Goal: Task Accomplishment & Management: Use online tool/utility

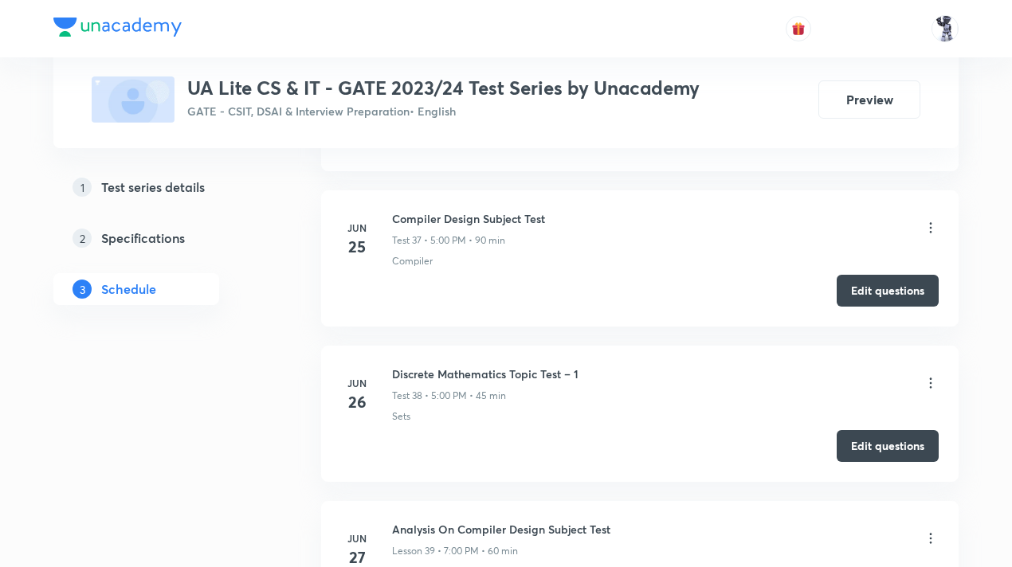
scroll to position [6534, 0]
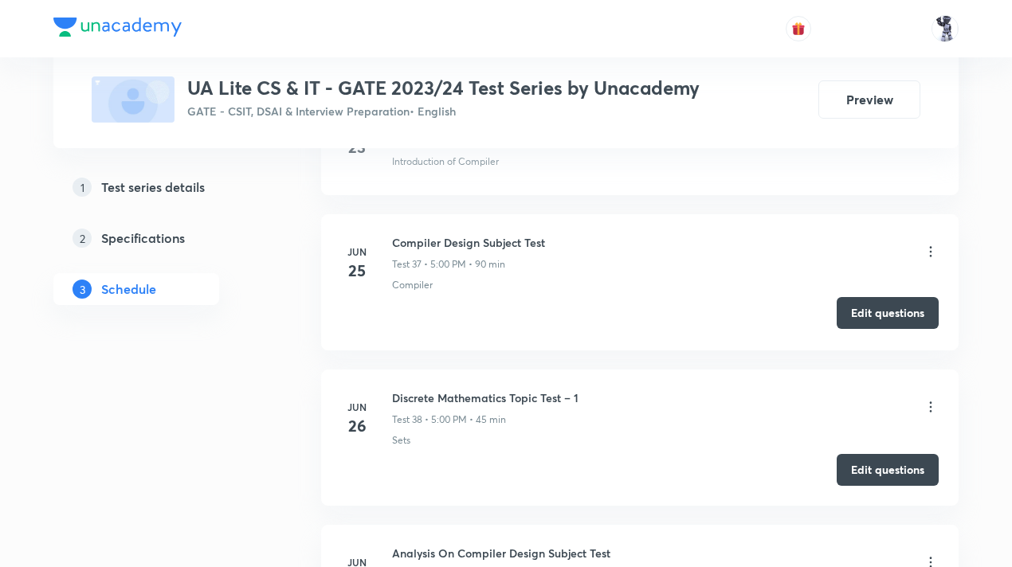
click at [880, 297] on button "Edit questions" at bounding box center [888, 313] width 102 height 32
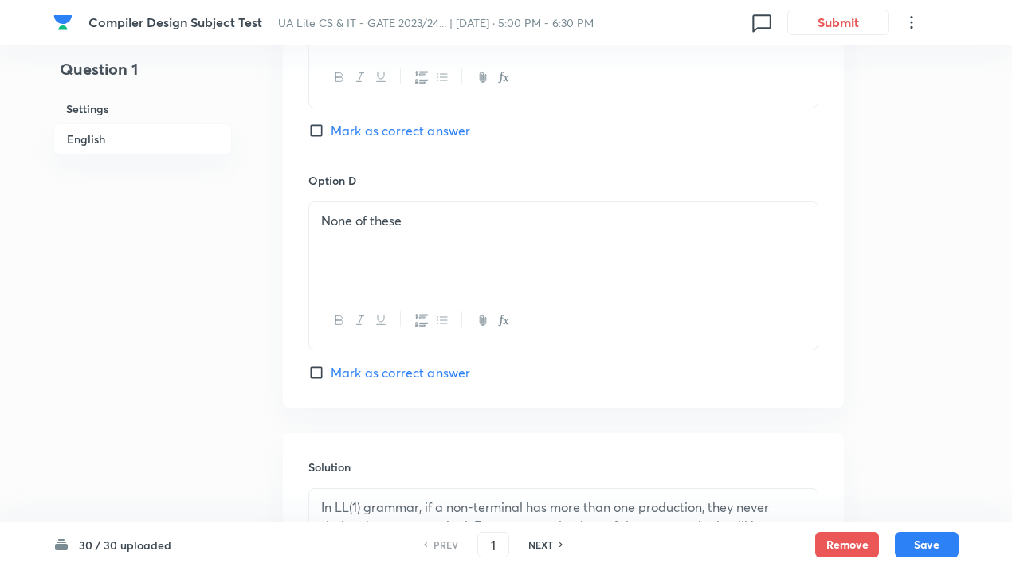
scroll to position [1645, 0]
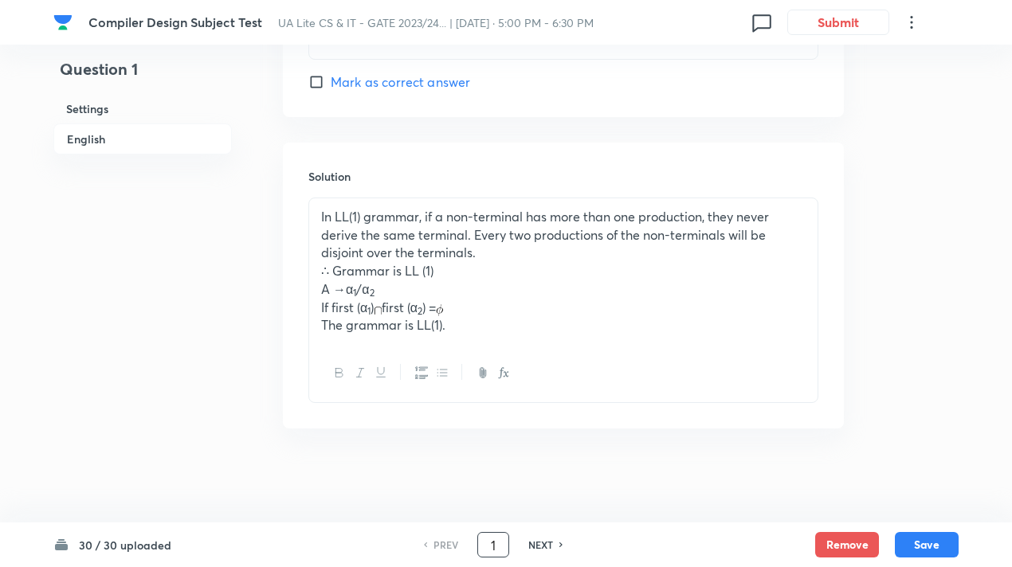
click at [488, 541] on input "1" at bounding box center [493, 545] width 30 height 28
type input "7"
checkbox input "false"
checkbox input "true"
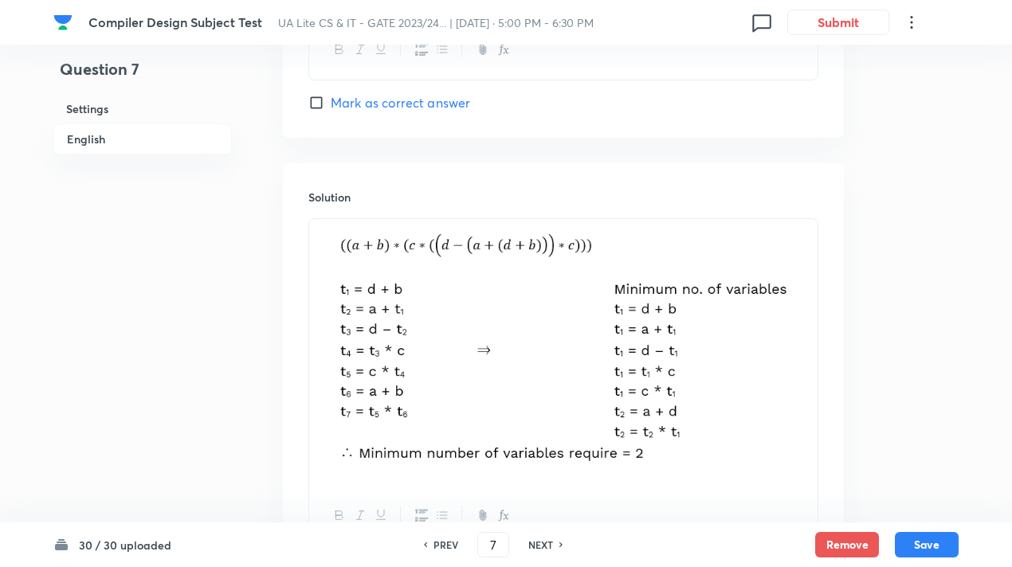
click at [441, 282] on img at bounding box center [563, 351] width 484 height 244
drag, startPoint x: 352, startPoint y: 261, endPoint x: 690, endPoint y: 457, distance: 390.2
click at [690, 457] on img at bounding box center [563, 351] width 484 height 244
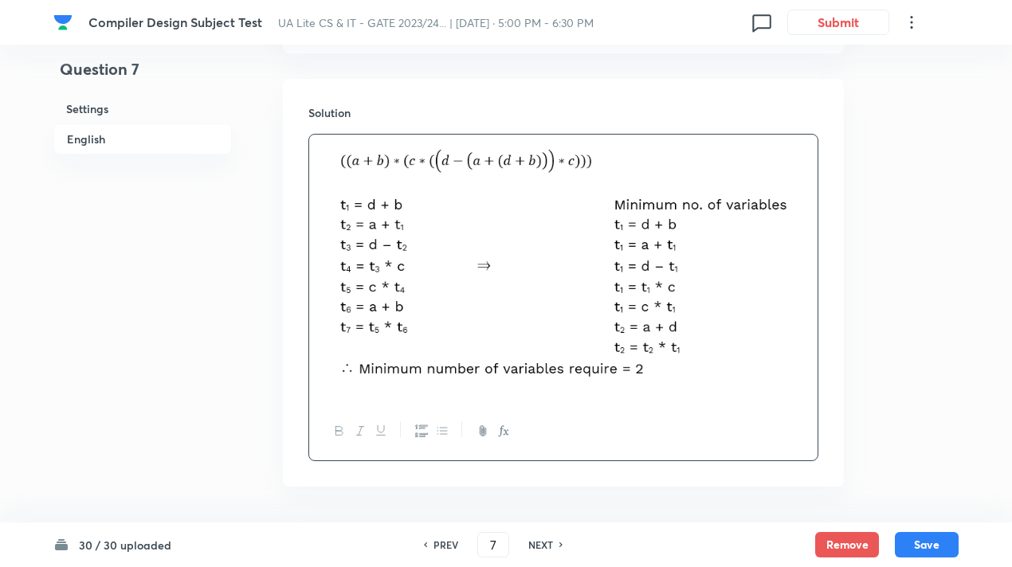
scroll to position [1788, 0]
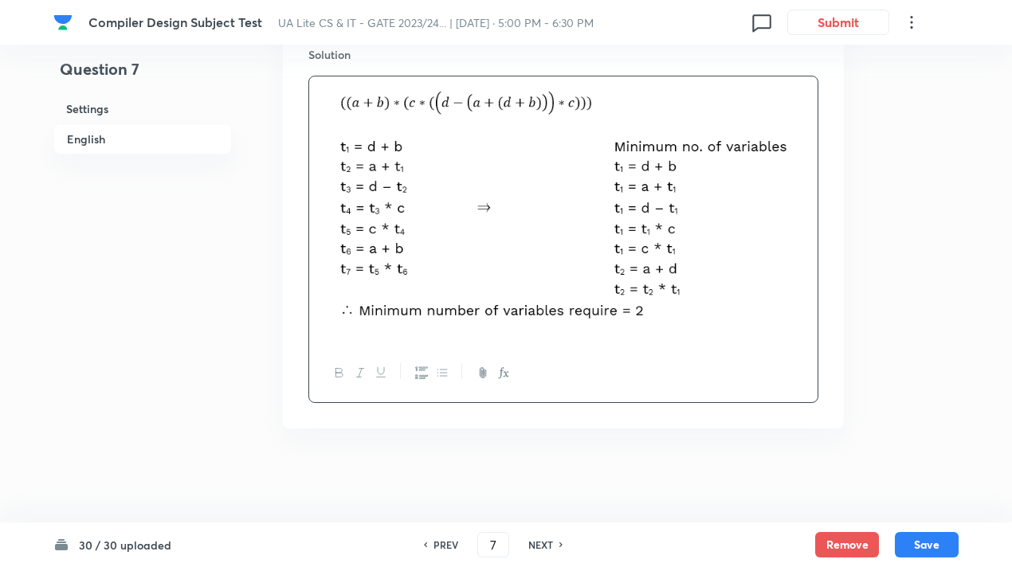
click at [437, 547] on h6 "PREV" at bounding box center [445, 545] width 25 height 14
type input "6"
checkbox input "false"
checkbox input "true"
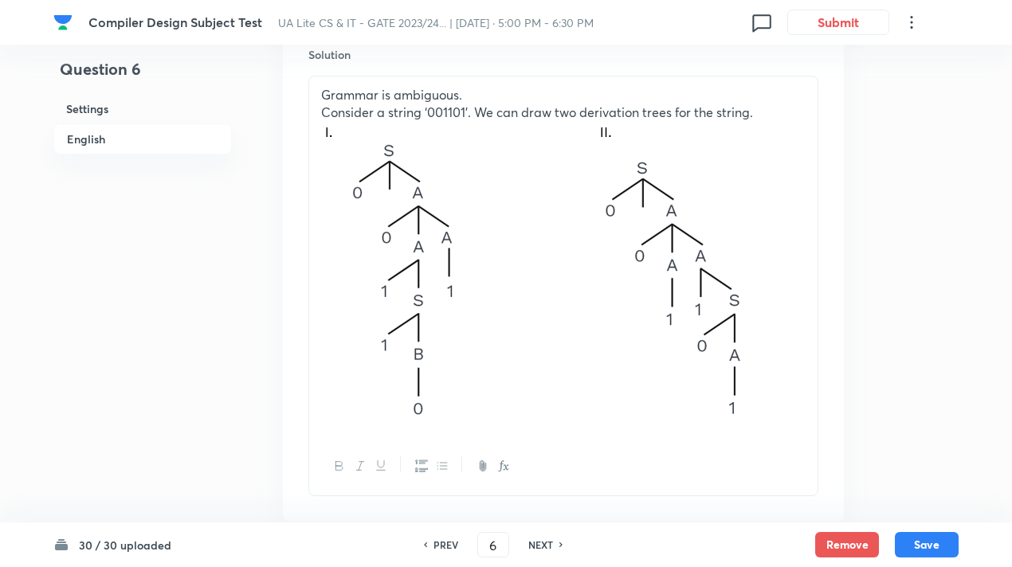
click at [717, 283] on img at bounding box center [549, 272] width 457 height 301
click at [665, 295] on img at bounding box center [549, 272] width 457 height 301
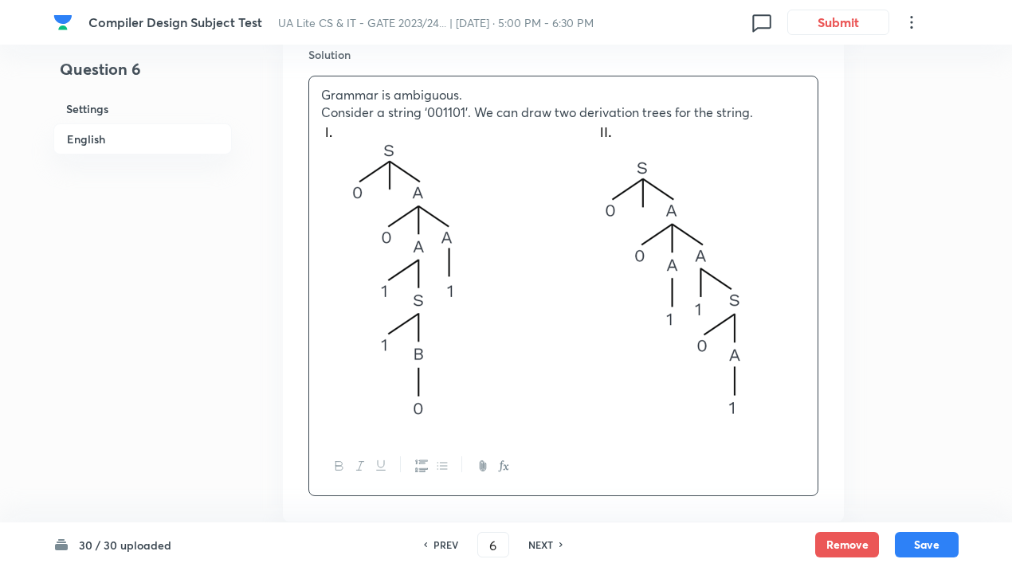
click at [542, 544] on h6 "NEXT" at bounding box center [540, 545] width 25 height 14
type input "7"
checkbox input "false"
checkbox input "true"
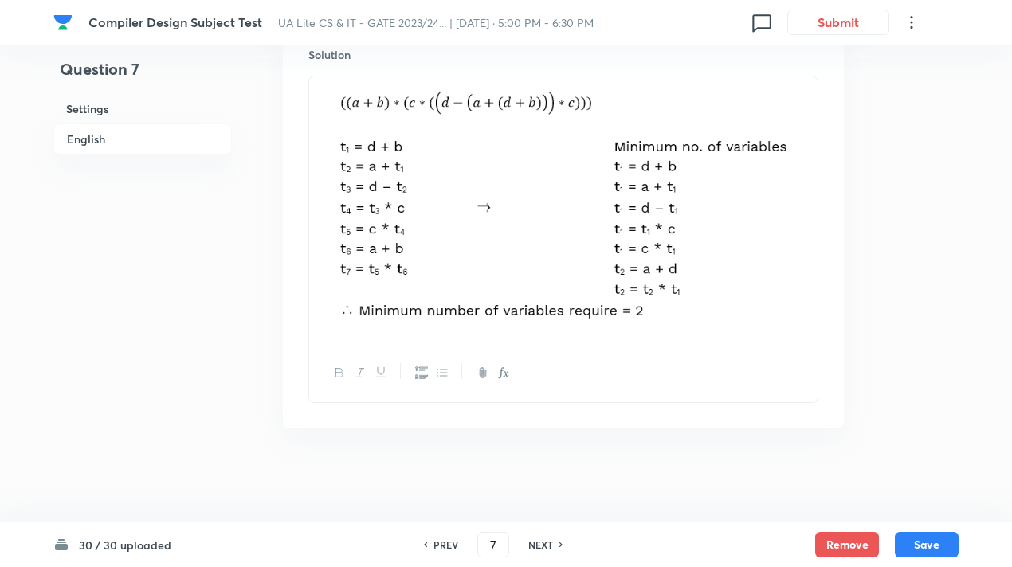
click at [542, 544] on h6 "NEXT" at bounding box center [540, 545] width 25 height 14
type input "8"
checkbox input "true"
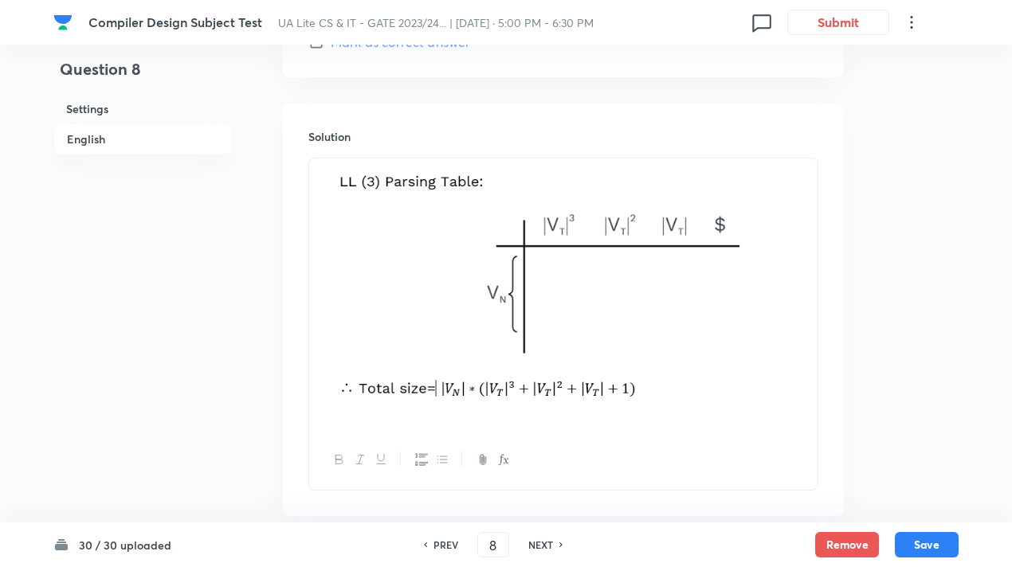
scroll to position [1772, 0]
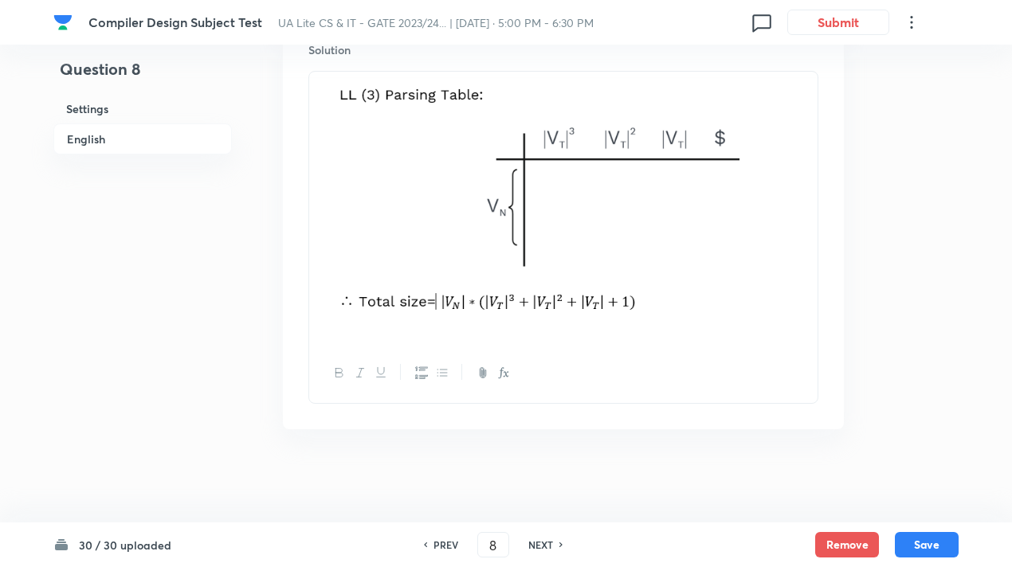
click at [551, 224] on img at bounding box center [563, 205] width 484 height 249
drag, startPoint x: 656, startPoint y: 270, endPoint x: 498, endPoint y: 234, distance: 161.8
click at [498, 234] on img at bounding box center [563, 205] width 484 height 249
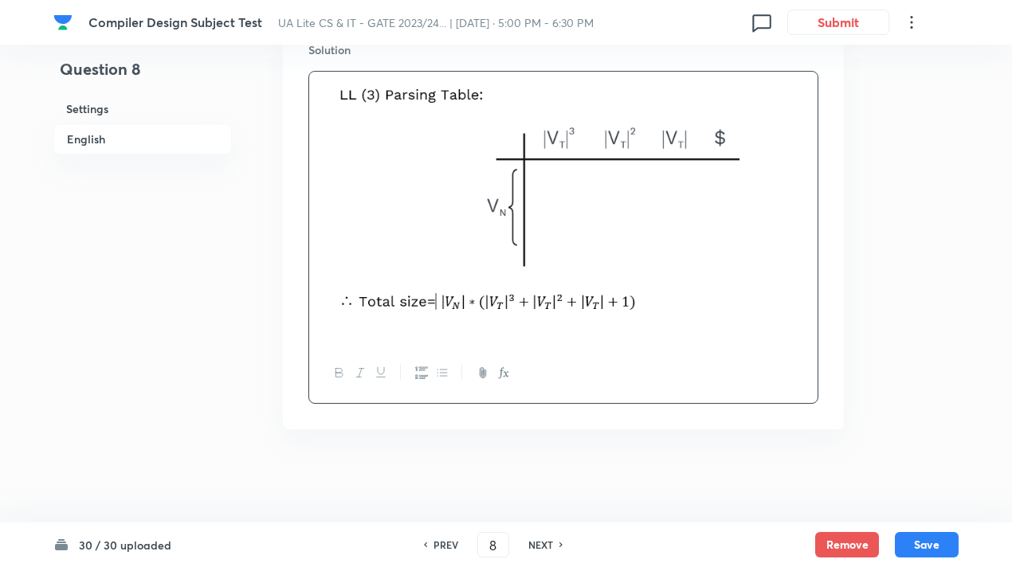
click at [612, 323] on img at bounding box center [563, 205] width 484 height 249
click at [545, 541] on h6 "NEXT" at bounding box center [540, 545] width 25 height 14
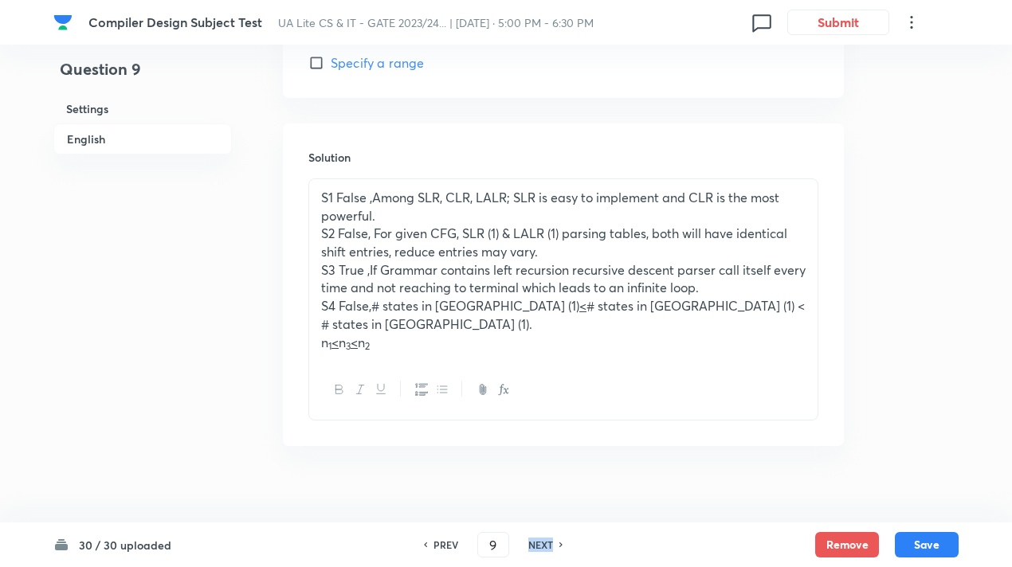
click at [545, 541] on h6 "NEXT" at bounding box center [540, 545] width 25 height 14
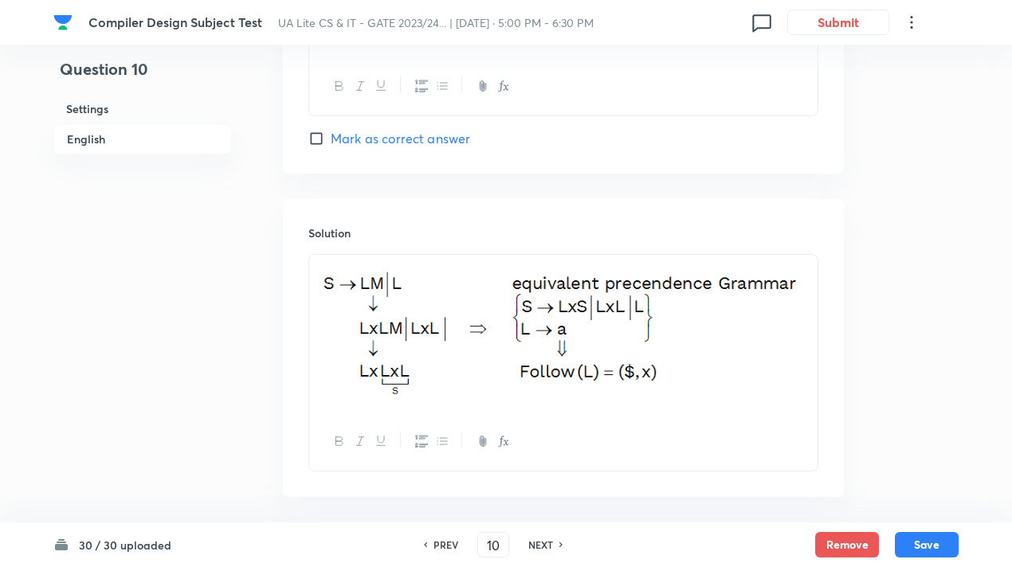
scroll to position [1713, 0]
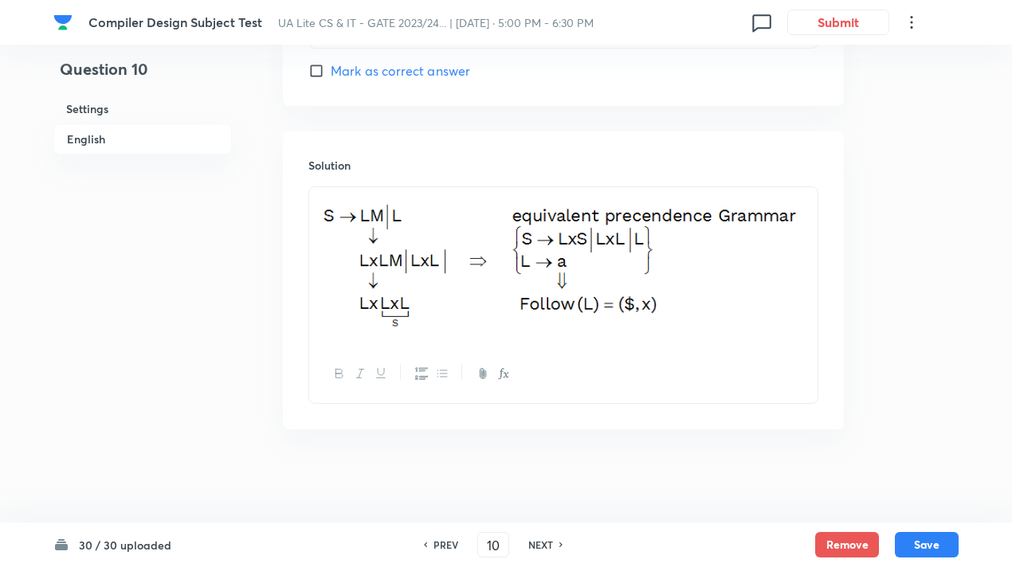
drag, startPoint x: 692, startPoint y: 295, endPoint x: 554, endPoint y: 282, distance: 138.4
click at [554, 282] on img at bounding box center [563, 264] width 484 height 134
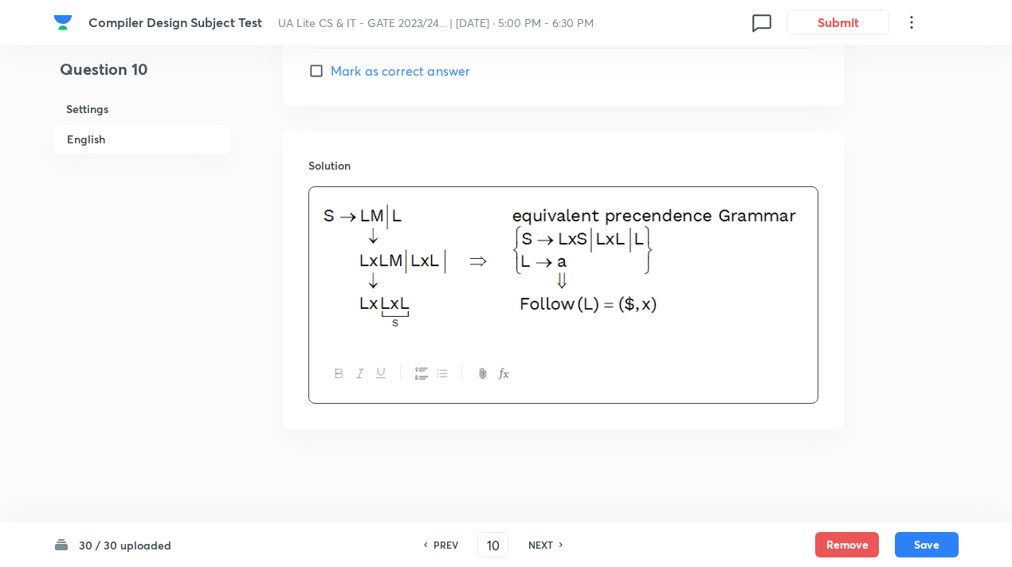
click at [549, 539] on h6 "NEXT" at bounding box center [540, 545] width 25 height 14
type input "11"
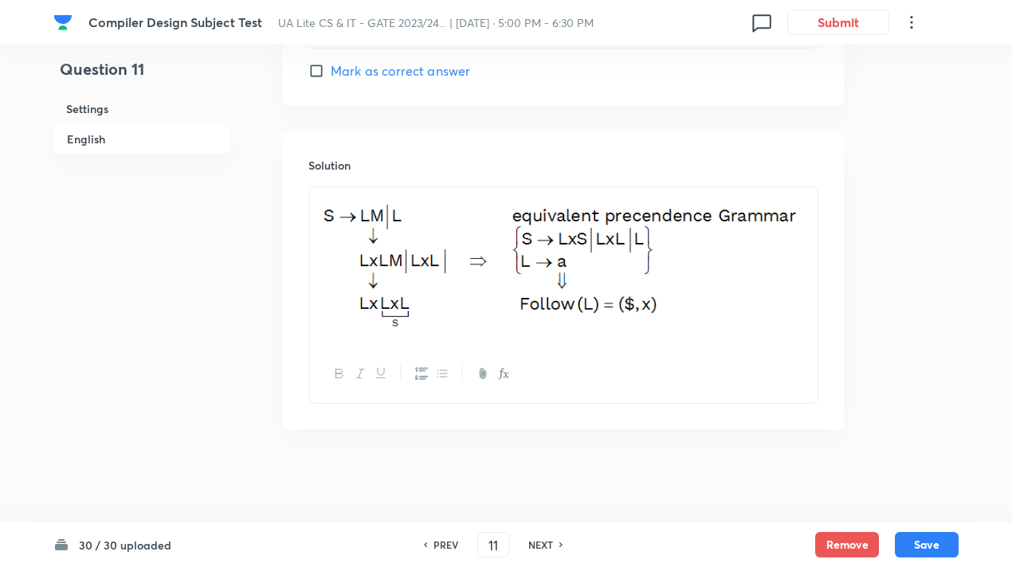
checkbox input "false"
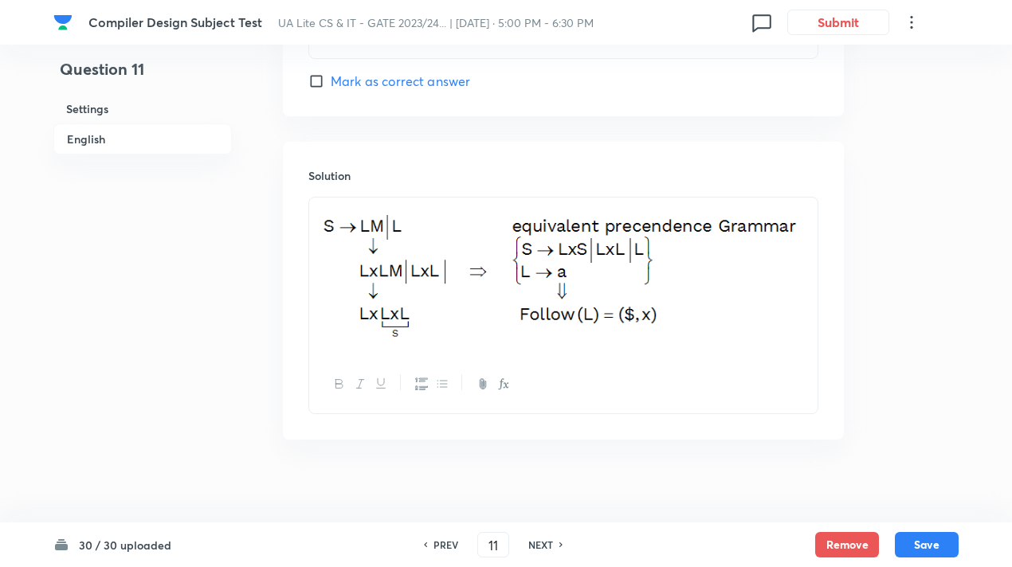
checkbox input "true"
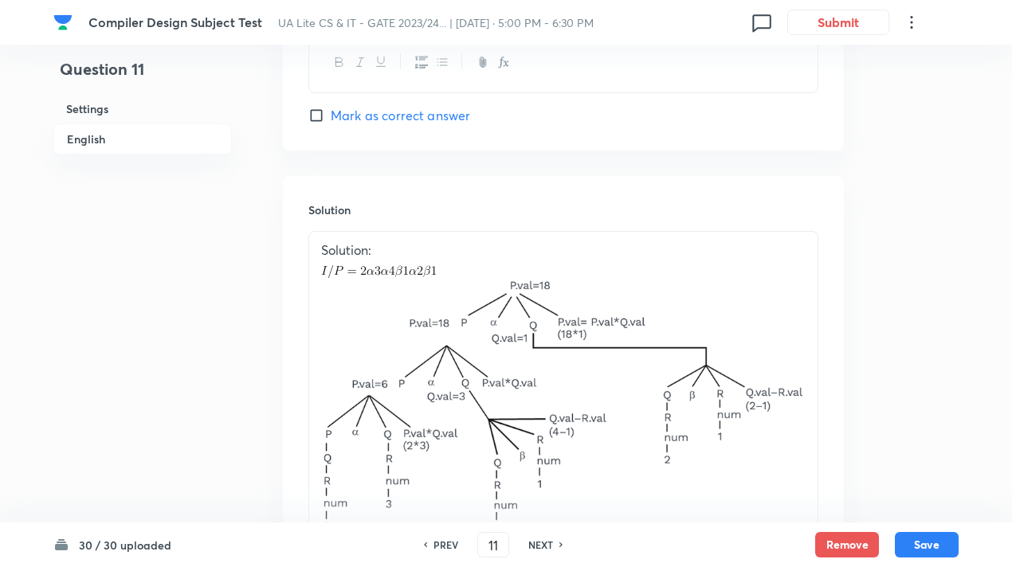
scroll to position [1793, 0]
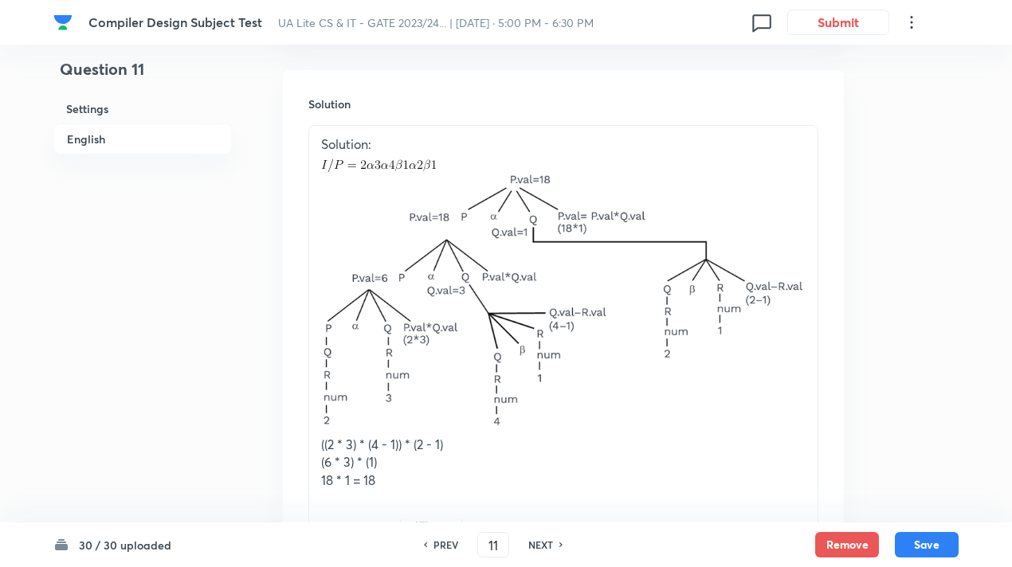
click at [494, 342] on img at bounding box center [563, 302] width 484 height 260
drag, startPoint x: 446, startPoint y: 312, endPoint x: 571, endPoint y: 333, distance: 126.1
click at [571, 333] on img at bounding box center [563, 302] width 484 height 260
click at [543, 543] on h6 "NEXT" at bounding box center [540, 545] width 25 height 14
type input "12"
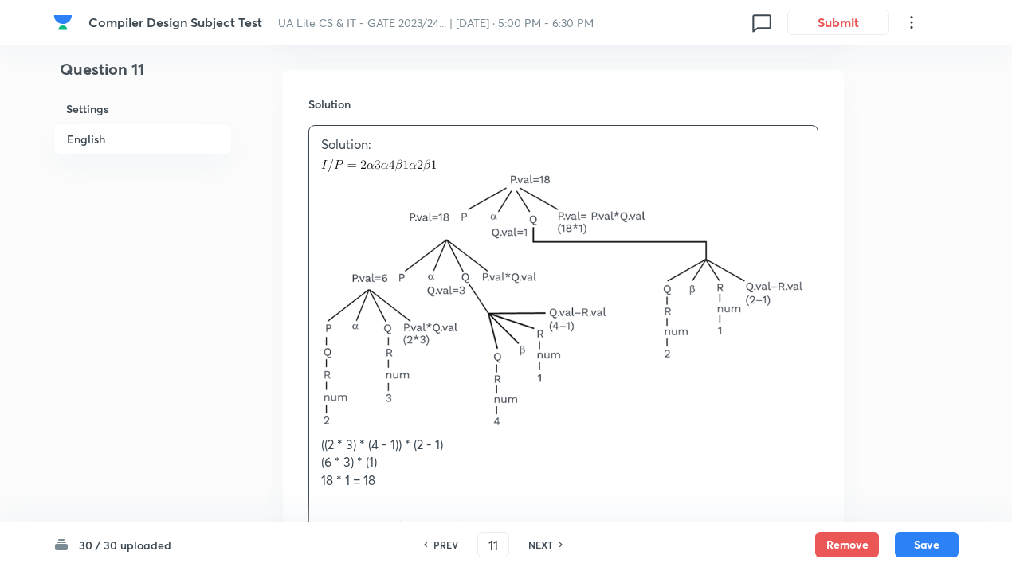
checkbox input "false"
checkbox input "true"
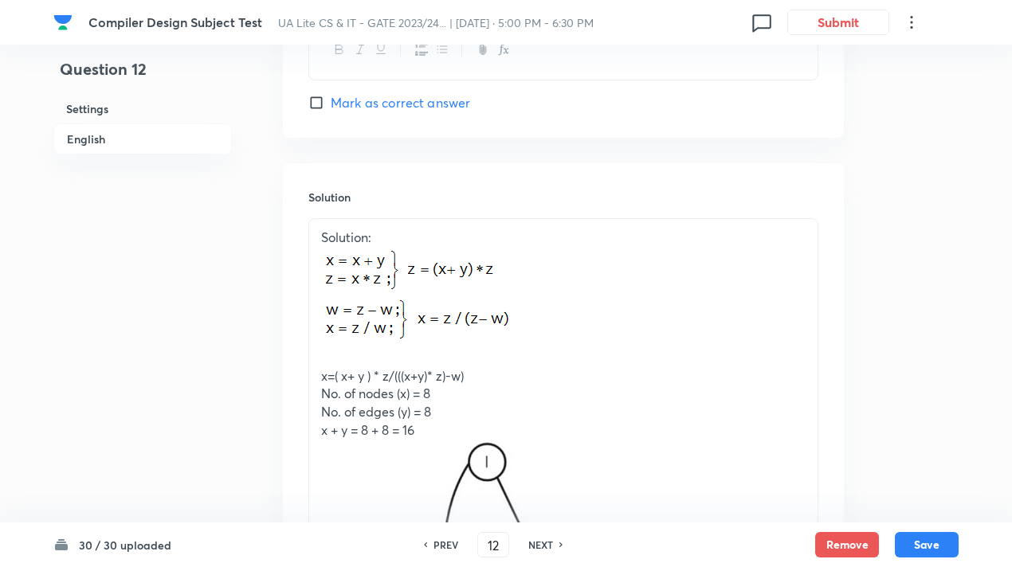
scroll to position [1872, 0]
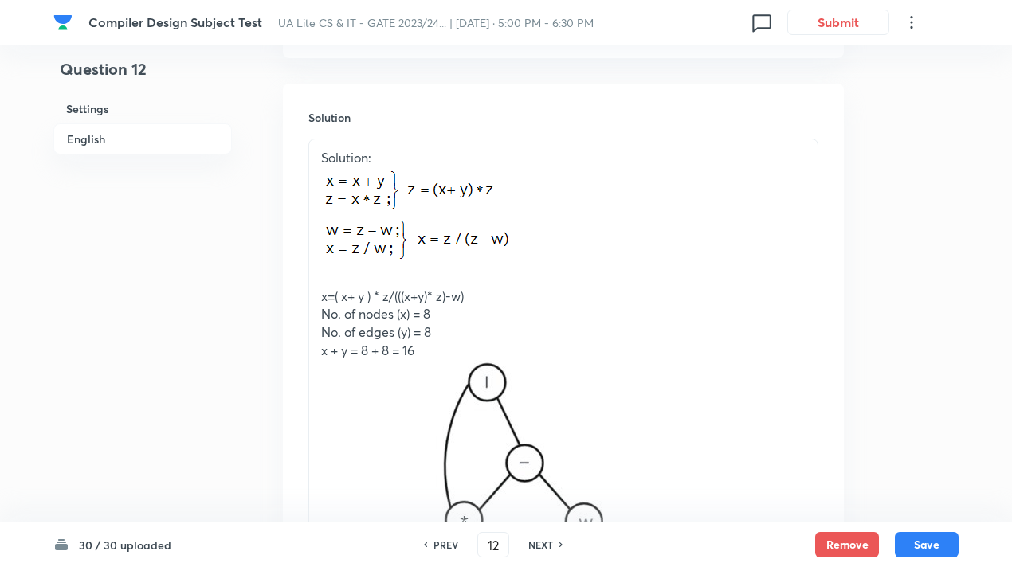
drag, startPoint x: 559, startPoint y: 257, endPoint x: 381, endPoint y: 245, distance: 178.1
click at [381, 245] on p at bounding box center [563, 218] width 484 height 103
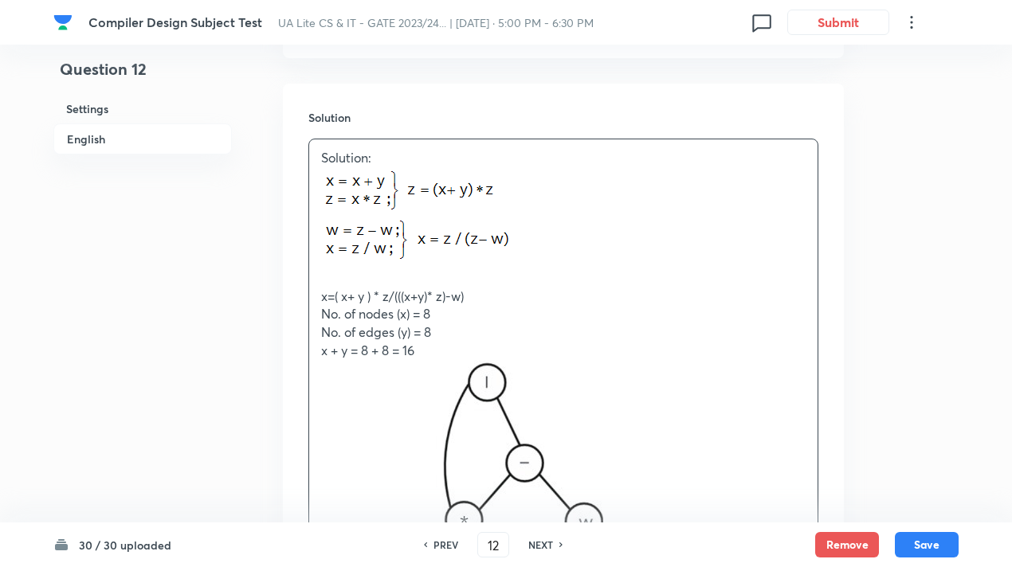
scroll to position [2211, 0]
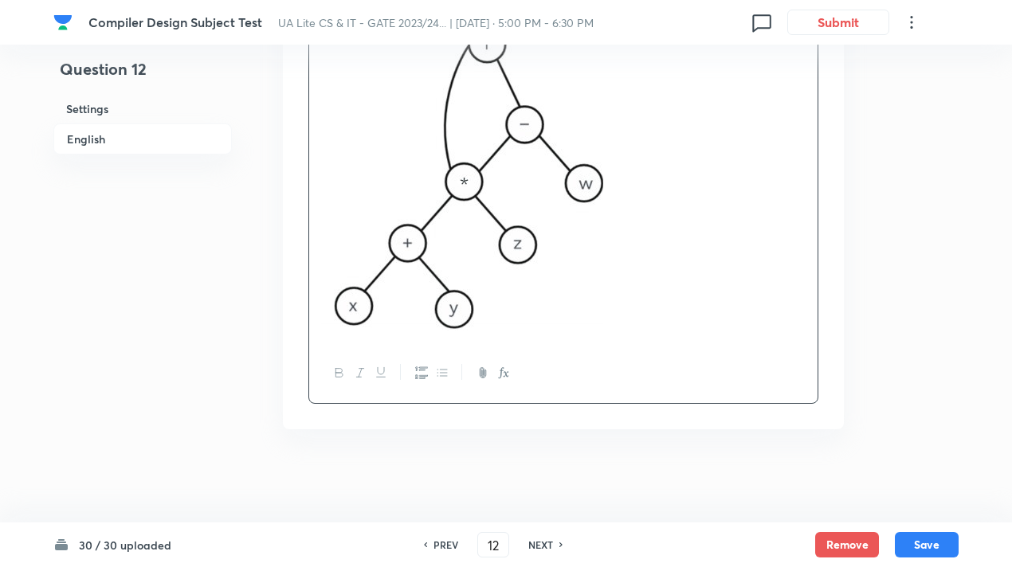
drag, startPoint x: 618, startPoint y: 280, endPoint x: 448, endPoint y: 246, distance: 173.0
click at [448, 246] on p at bounding box center [563, 179] width 484 height 314
click at [542, 546] on h6 "NEXT" at bounding box center [540, 545] width 25 height 14
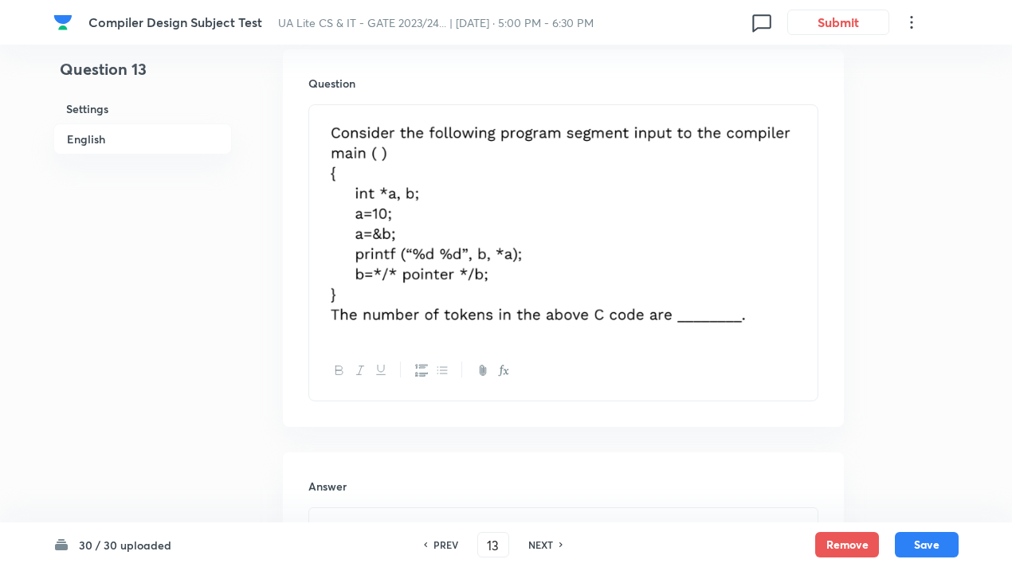
scroll to position [594, 0]
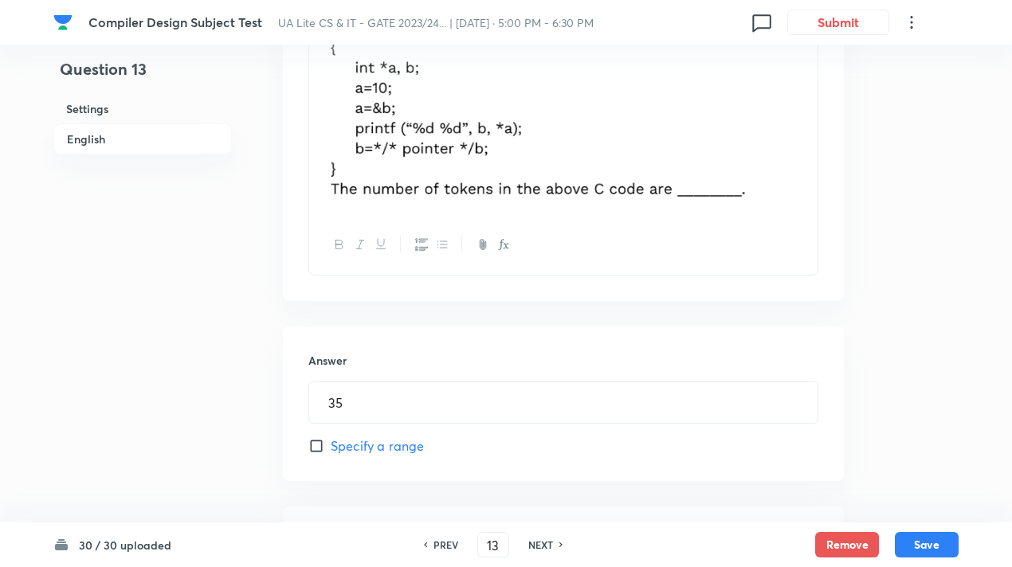
drag, startPoint x: 770, startPoint y: 188, endPoint x: 609, endPoint y: 180, distance: 161.2
click at [609, 180] on img at bounding box center [563, 96] width 484 height 214
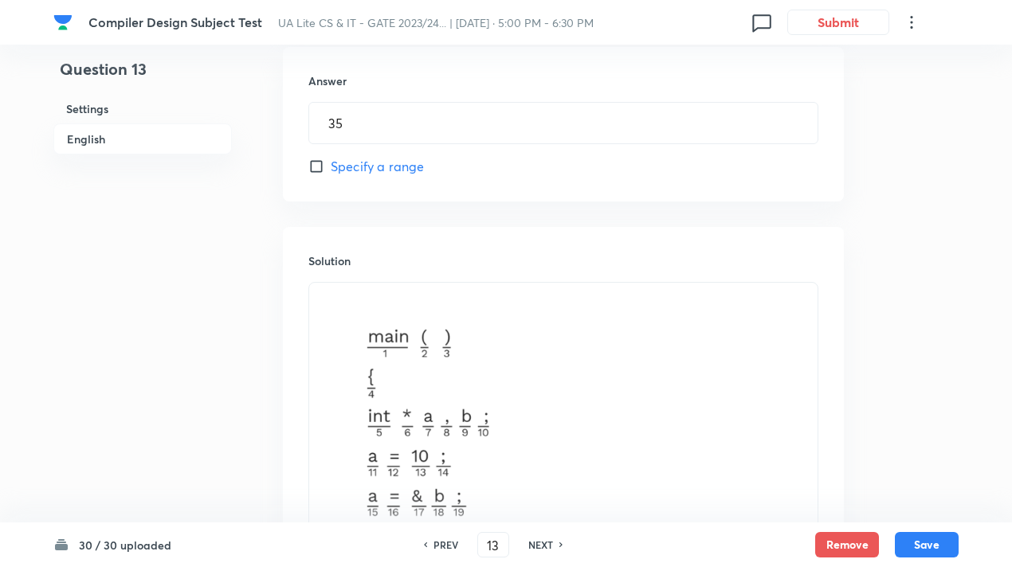
scroll to position [1152, 0]
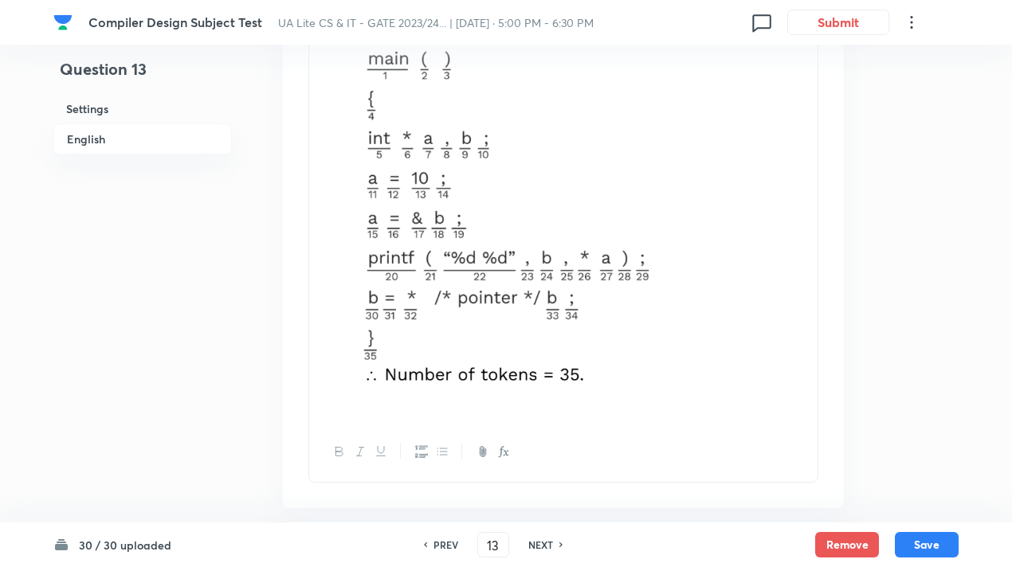
drag, startPoint x: 613, startPoint y: 329, endPoint x: 520, endPoint y: 314, distance: 94.4
click at [520, 314] on img at bounding box center [522, 211] width 403 height 395
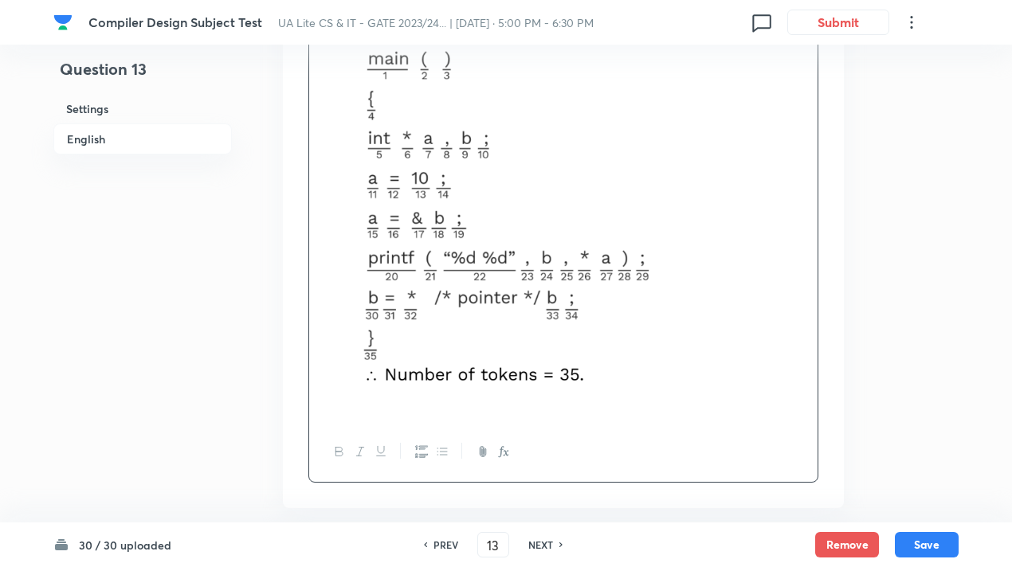
click at [543, 537] on div "PREV 13 ​ NEXT" at bounding box center [493, 544] width 206 height 25
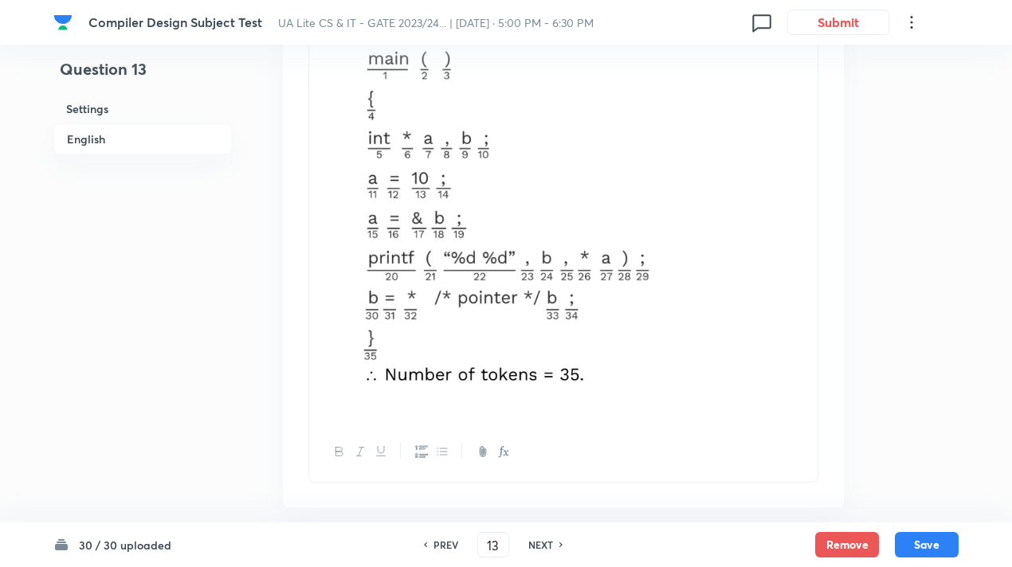
click at [552, 547] on div "NEXT" at bounding box center [543, 545] width 42 height 14
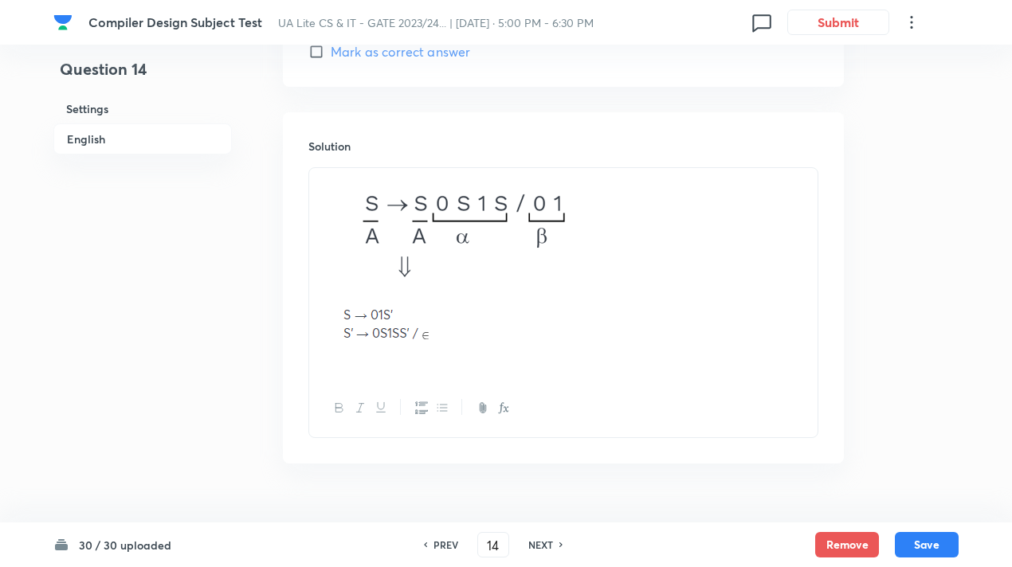
scroll to position [1710, 0]
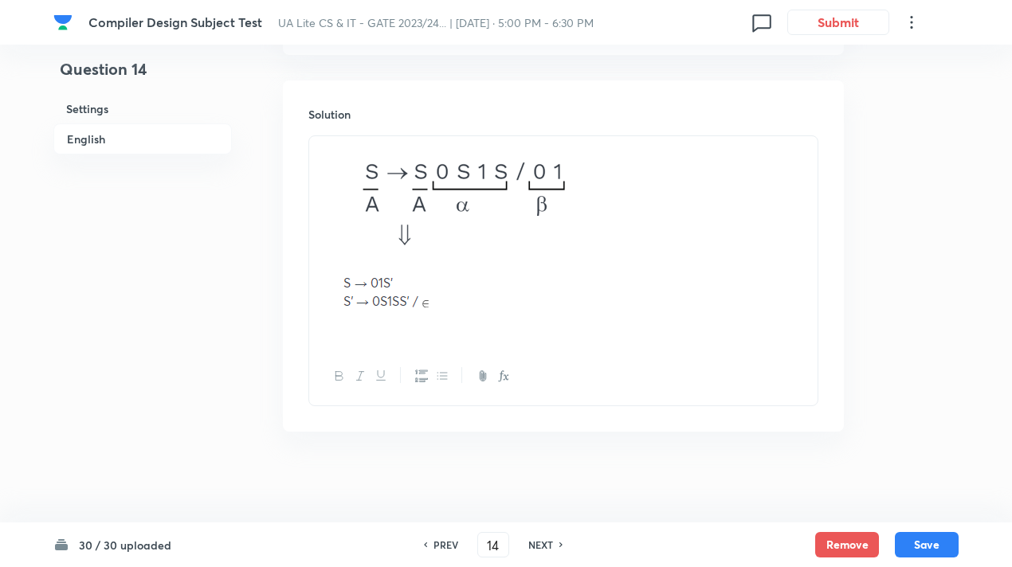
click at [538, 547] on h6 "NEXT" at bounding box center [540, 545] width 25 height 14
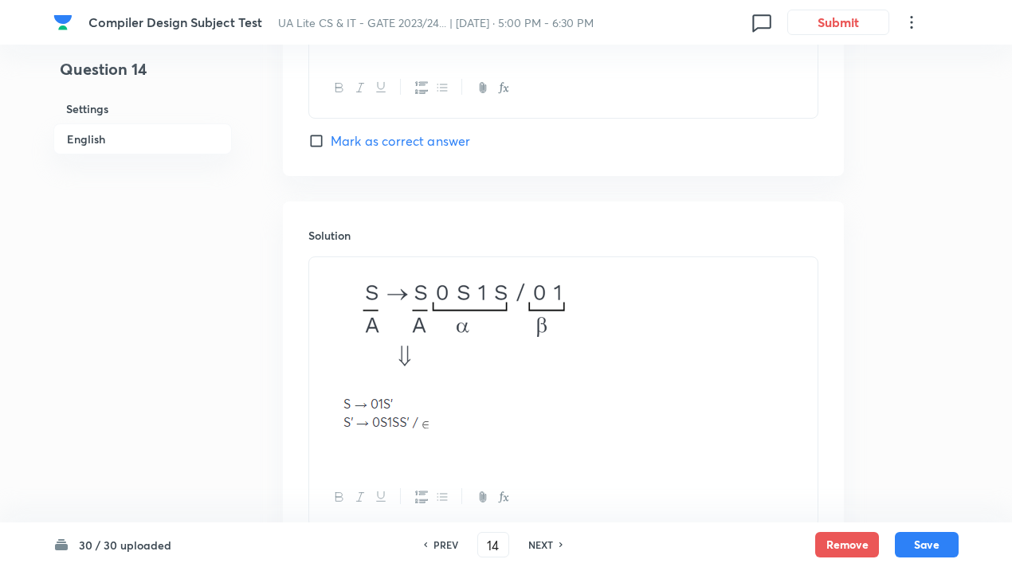
type input "15"
checkbox input "false"
checkbox input "true"
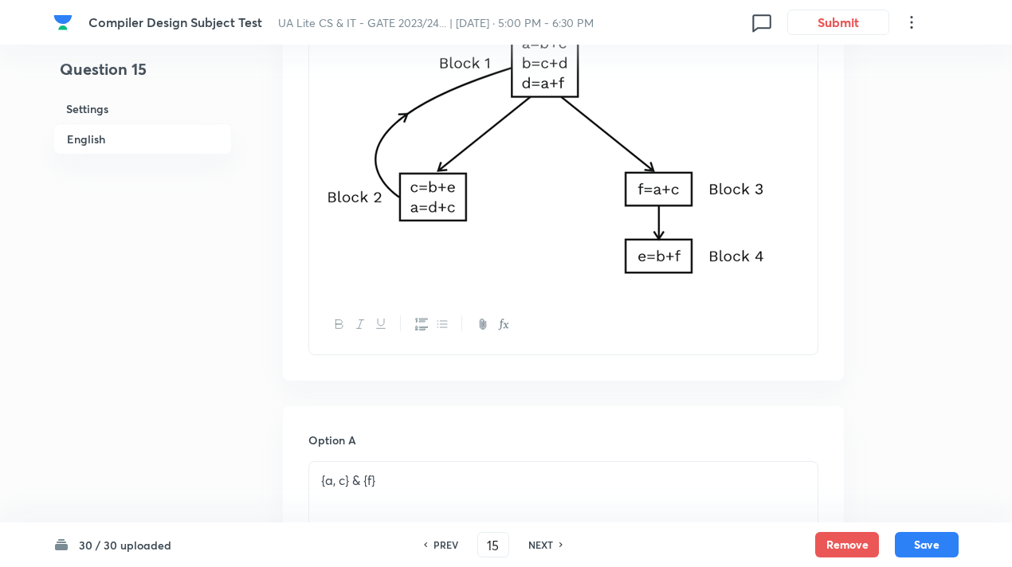
scroll to position [435, 0]
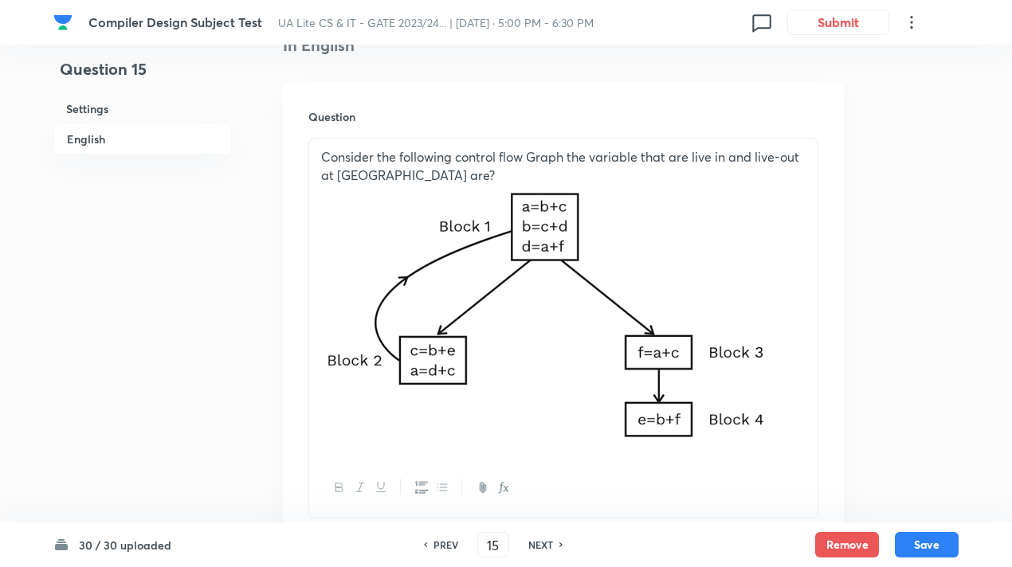
drag, startPoint x: 489, startPoint y: 285, endPoint x: 563, endPoint y: 329, distance: 85.4
click at [563, 329] on img at bounding box center [546, 314] width 451 height 261
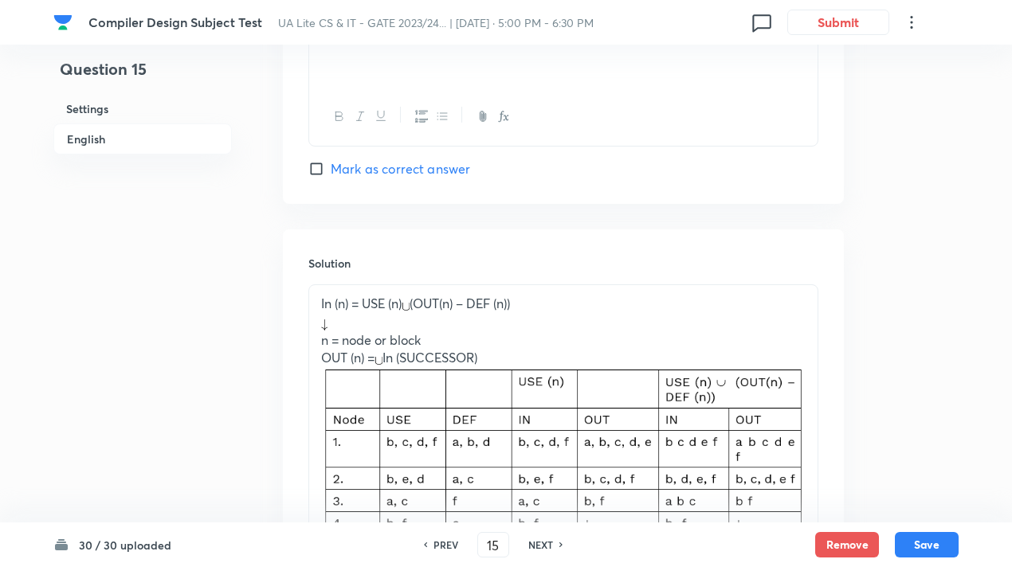
scroll to position [1949, 0]
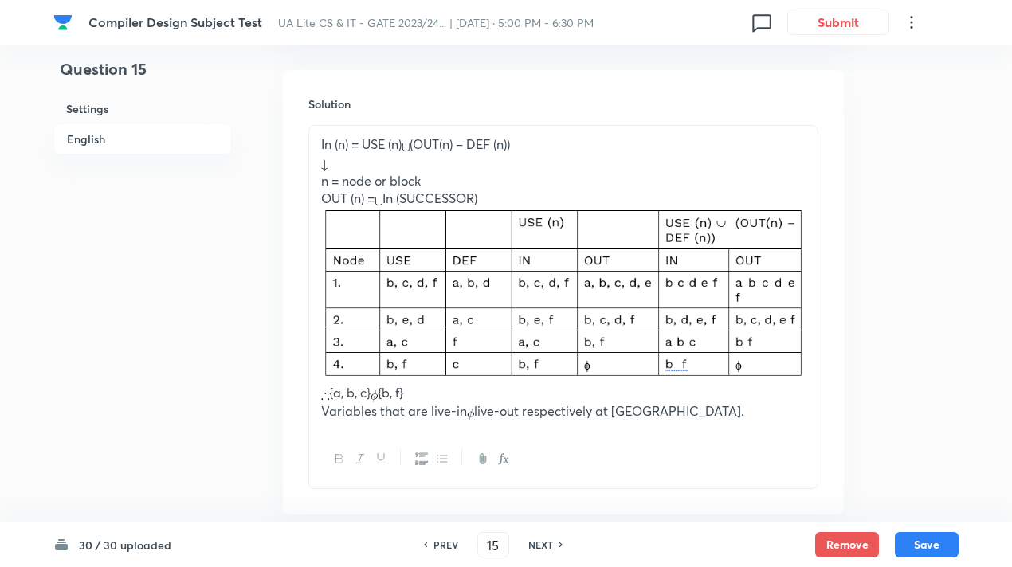
drag, startPoint x: 486, startPoint y: 283, endPoint x: 578, endPoint y: 309, distance: 96.1
click at [578, 309] on img at bounding box center [563, 294] width 484 height 172
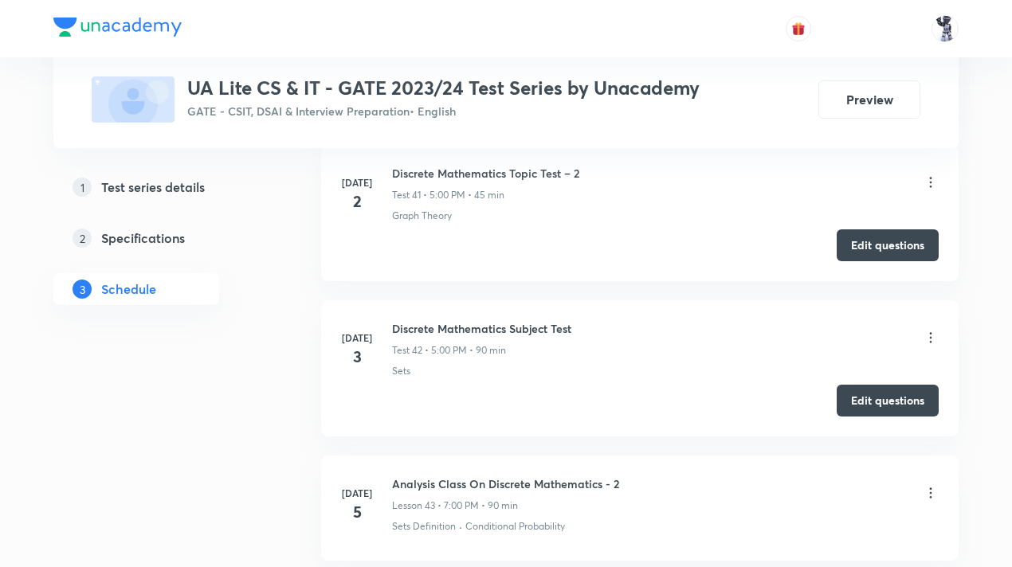
scroll to position [7331, 0]
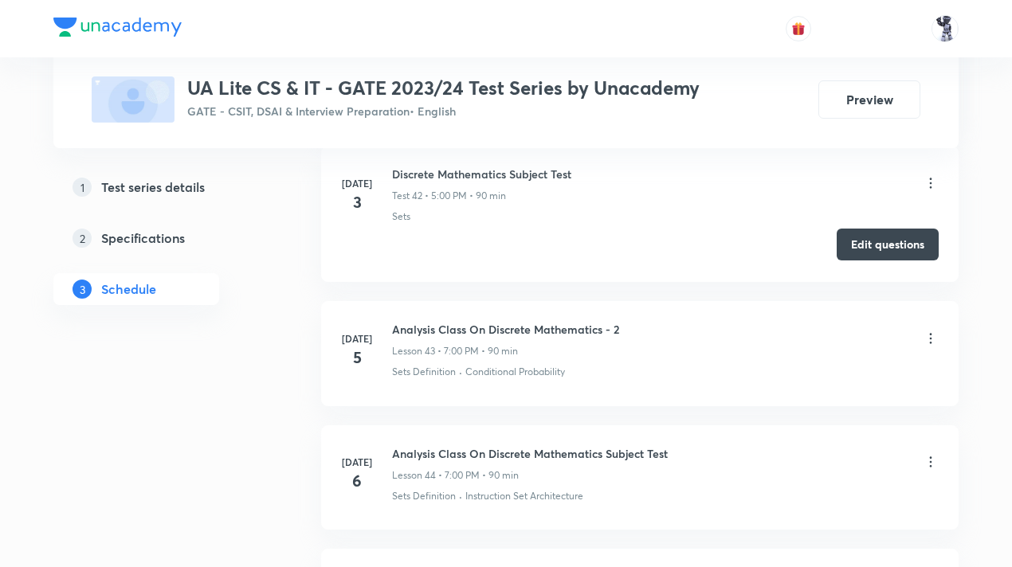
click at [884, 229] on button "Edit questions" at bounding box center [888, 245] width 102 height 32
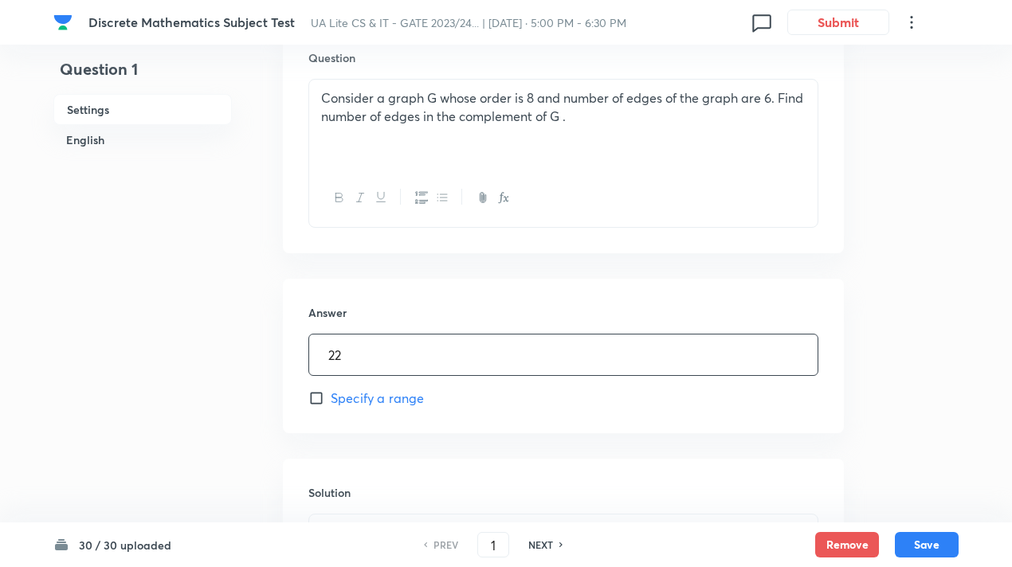
scroll to position [606, 0]
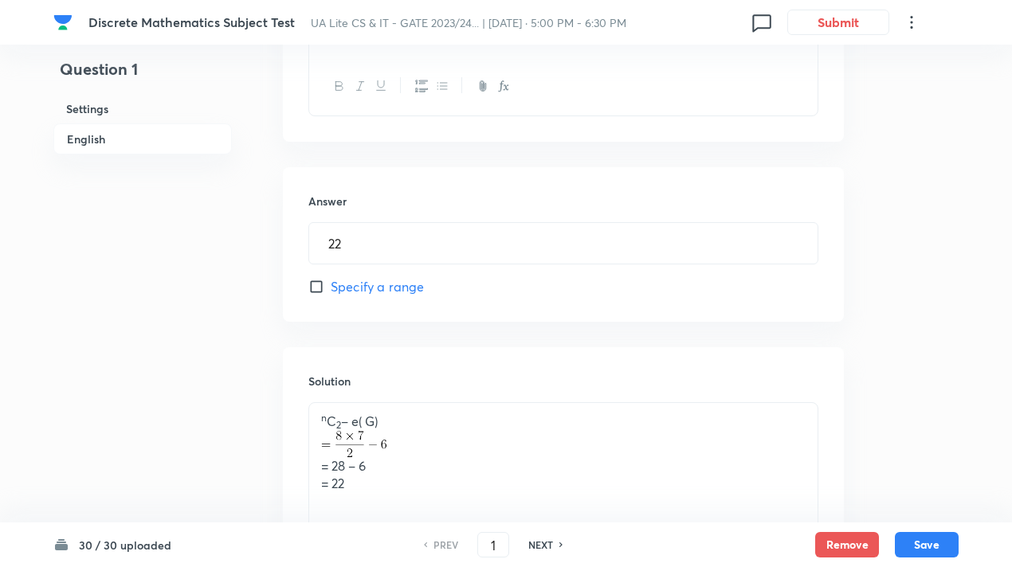
click at [548, 543] on h6 "NEXT" at bounding box center [540, 545] width 25 height 14
type input "2"
type input "40000"
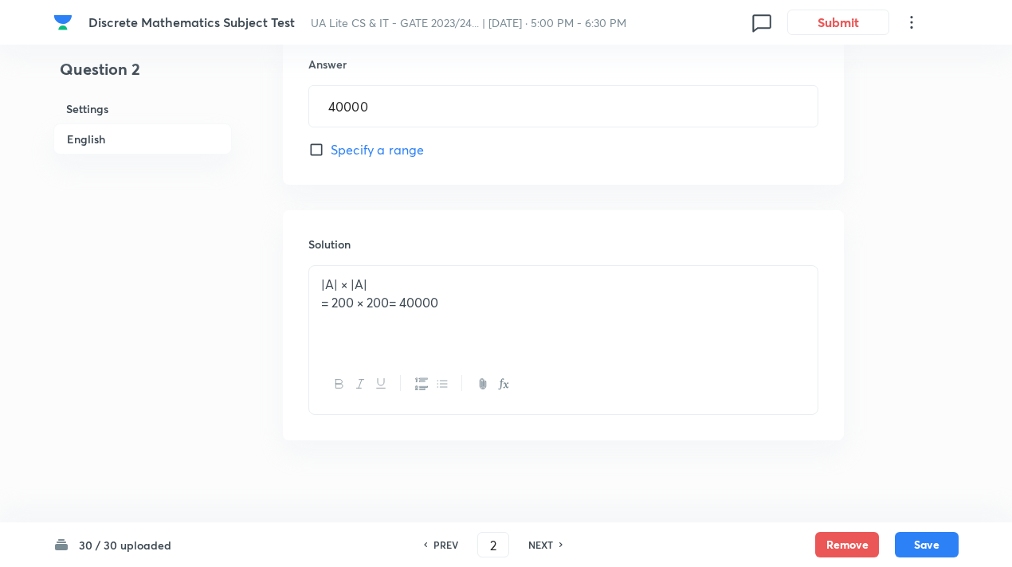
scroll to position [755, 0]
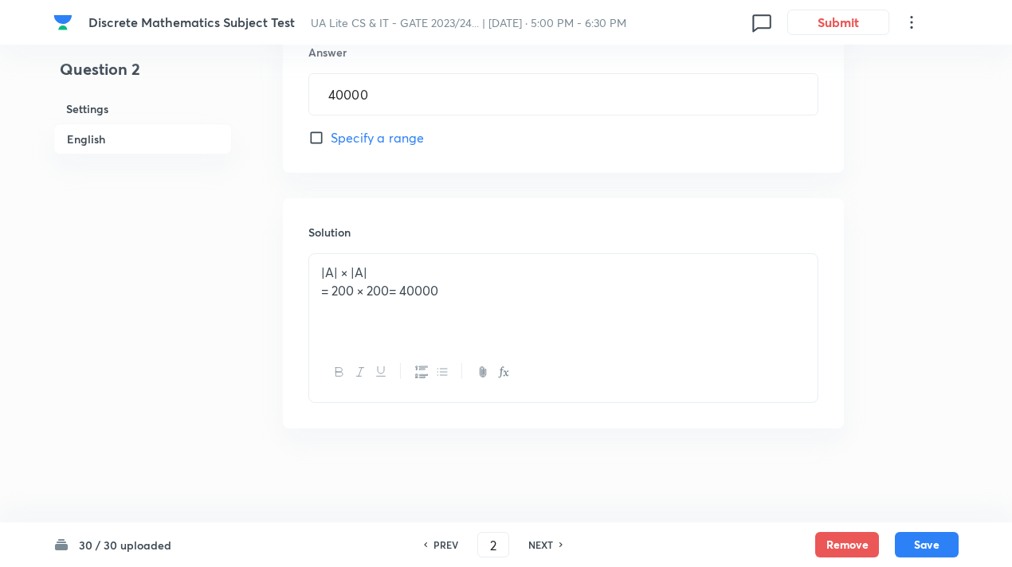
click at [536, 550] on h6 "NEXT" at bounding box center [540, 545] width 25 height 14
type input "3"
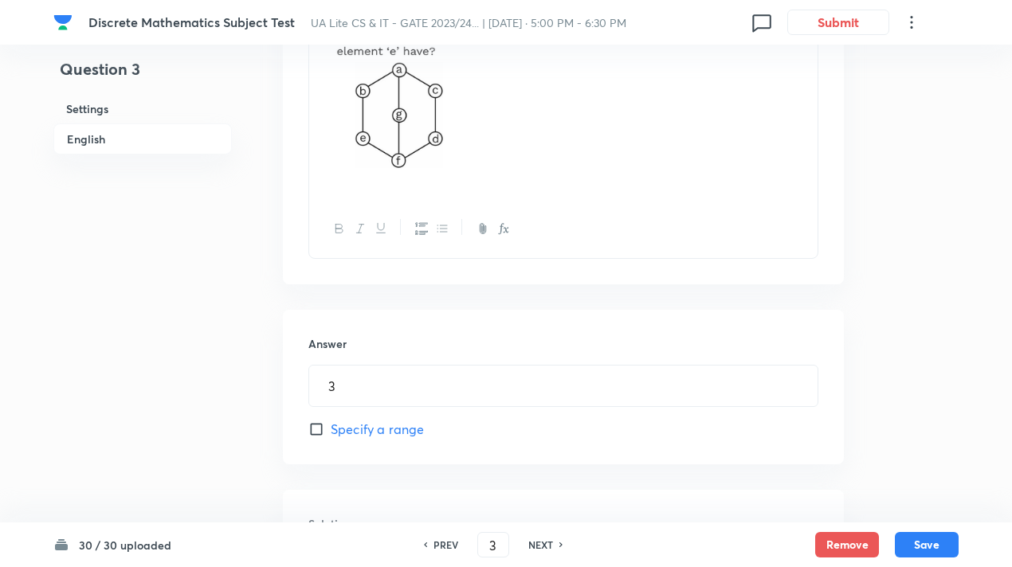
scroll to position [398, 0]
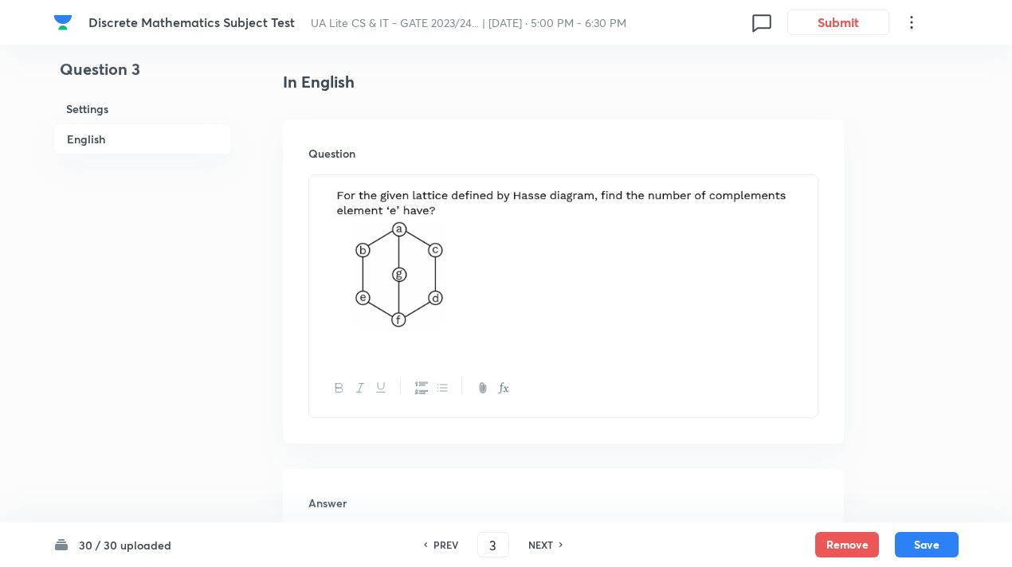
drag, startPoint x: 581, startPoint y: 269, endPoint x: 376, endPoint y: 211, distance: 212.7
click at [376, 211] on img at bounding box center [563, 265] width 484 height 160
